Goal: Information Seeking & Learning: Learn about a topic

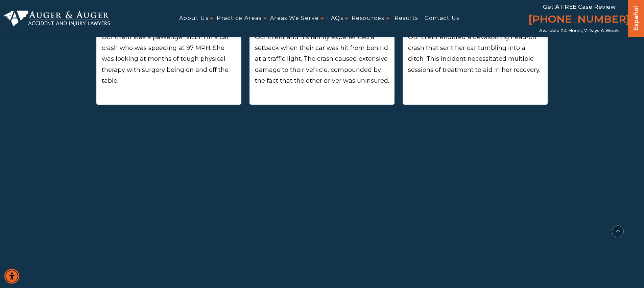
scroll to position [550, 0]
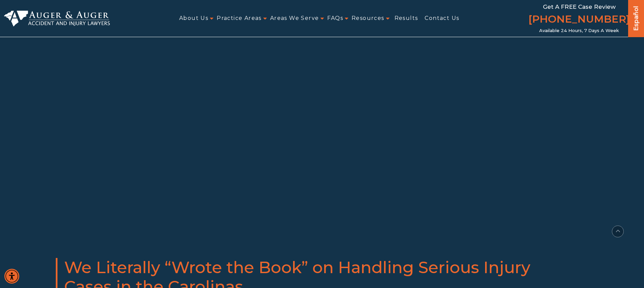
click at [122, 133] on div "head><link href="https://fonts.googleapis.com/css2?family=Roboto:wght@400;500;7…" at bounding box center [321, 122] width 451 height 209
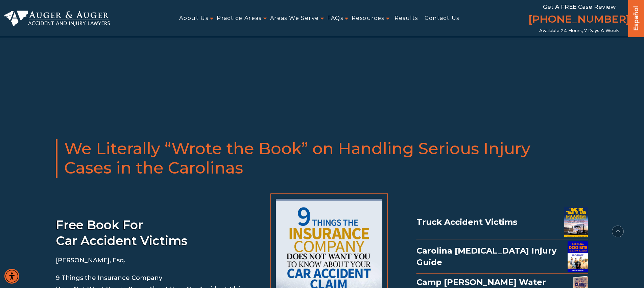
scroll to position [526, 0]
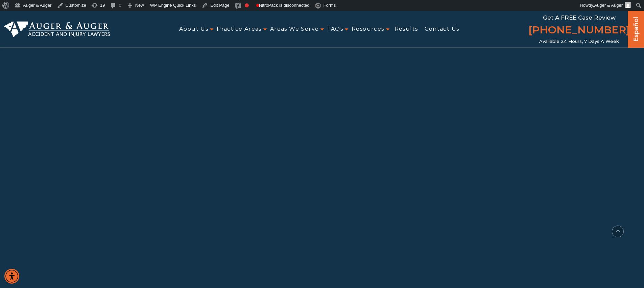
scroll to position [523, 0]
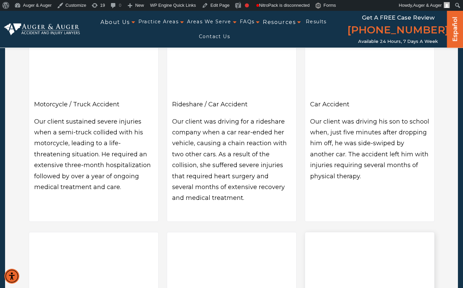
scroll to position [126, 0]
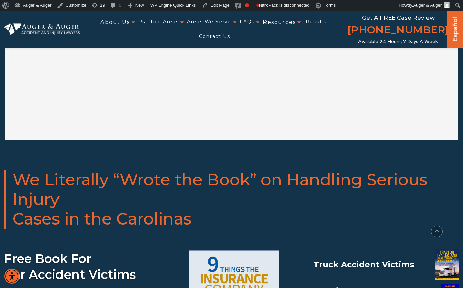
scroll to position [640, 0]
